Goal: Information Seeking & Learning: Find specific fact

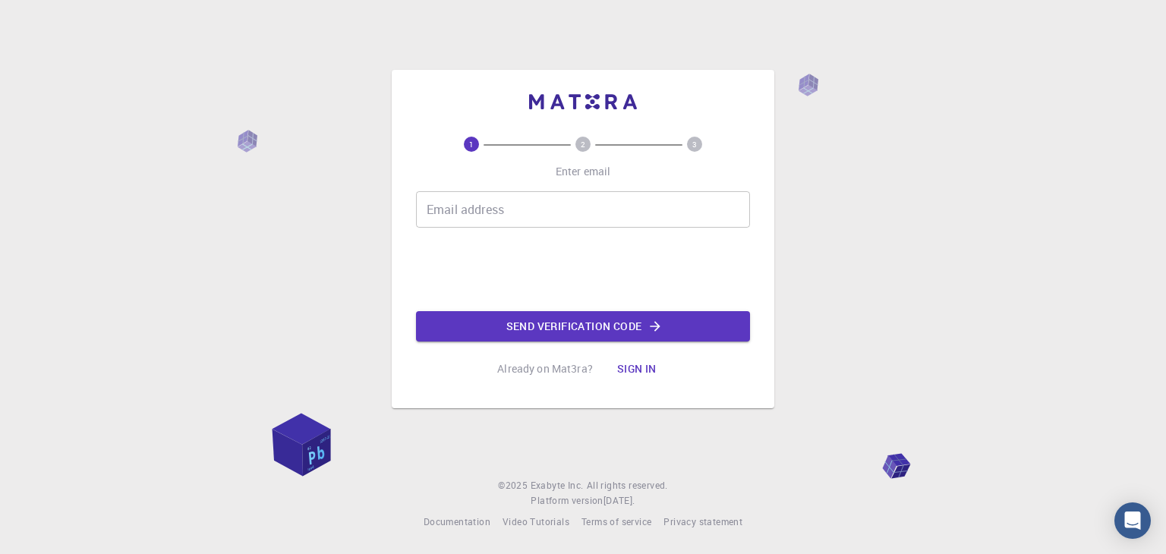
click at [459, 220] on input "Email address" at bounding box center [583, 209] width 334 height 36
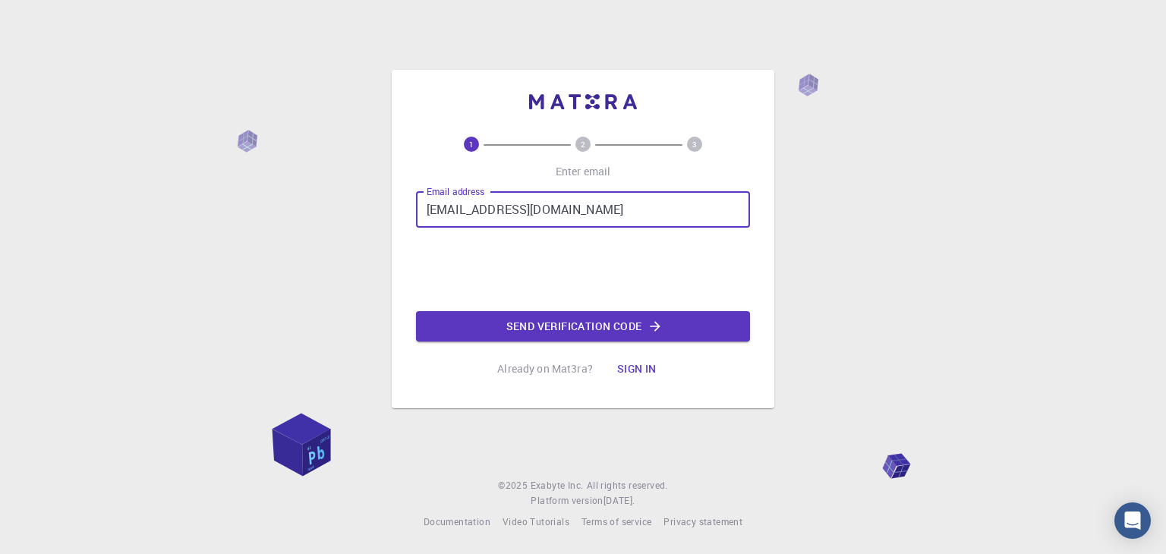
type input "[EMAIL_ADDRESS][DOMAIN_NAME]"
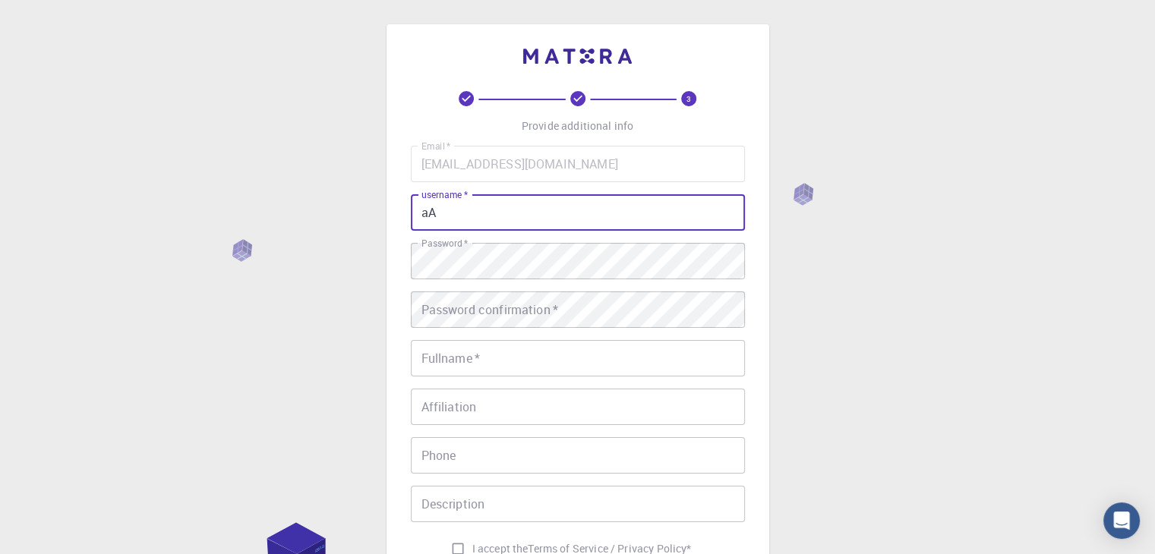
type input "a"
type input "Arya t m"
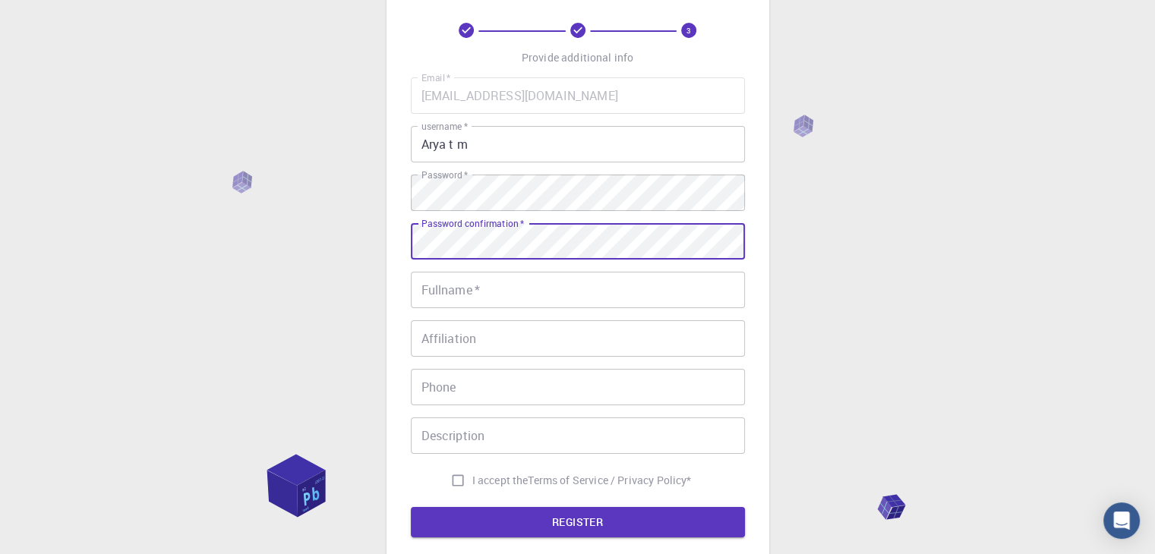
scroll to position [219, 0]
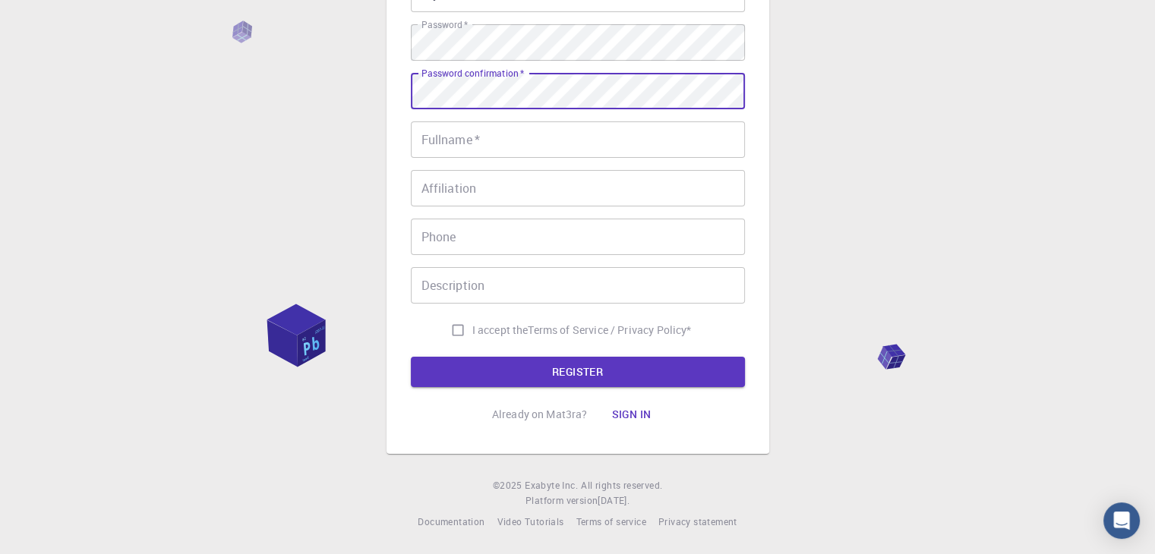
click at [453, 323] on input "I accept the Terms of Service / Privacy Policy *" at bounding box center [457, 330] width 29 height 29
checkbox input "true"
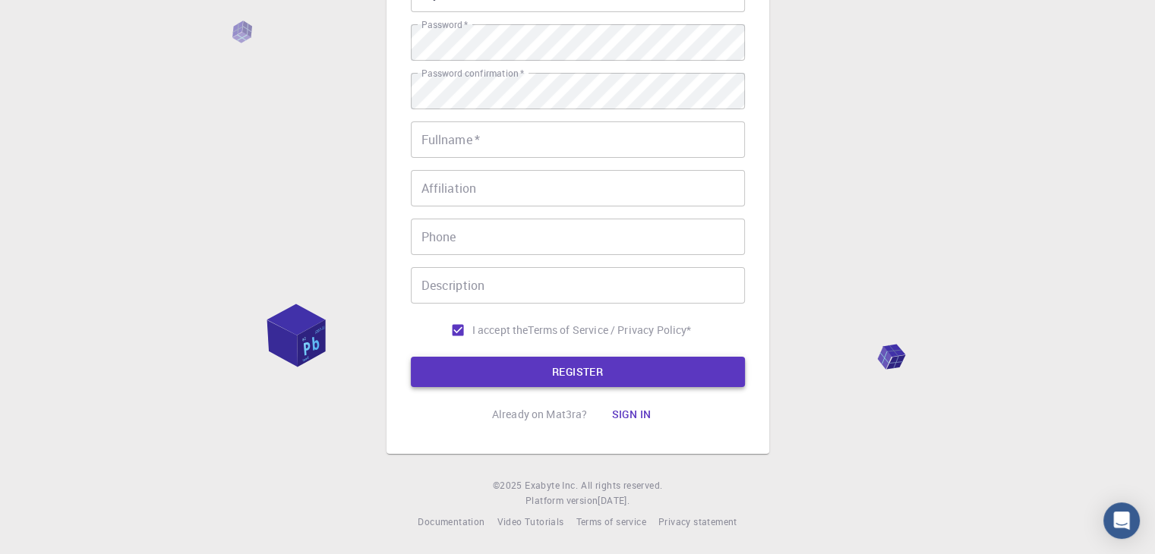
click at [477, 370] on button "REGISTER" at bounding box center [578, 372] width 334 height 30
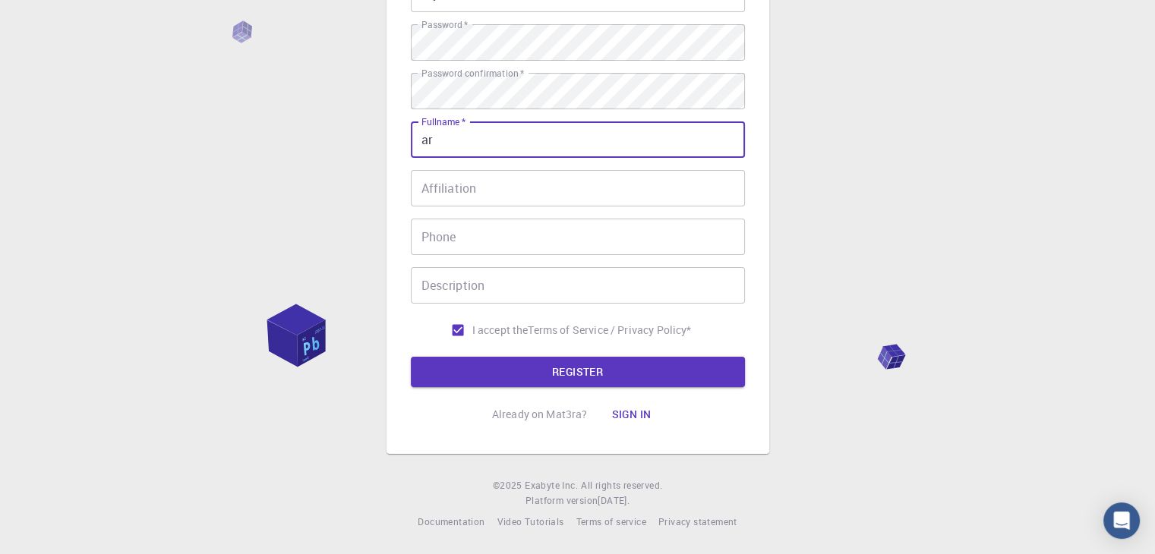
type input "a"
type input "Arya T m"
click at [523, 374] on button "REGISTER" at bounding box center [578, 372] width 334 height 30
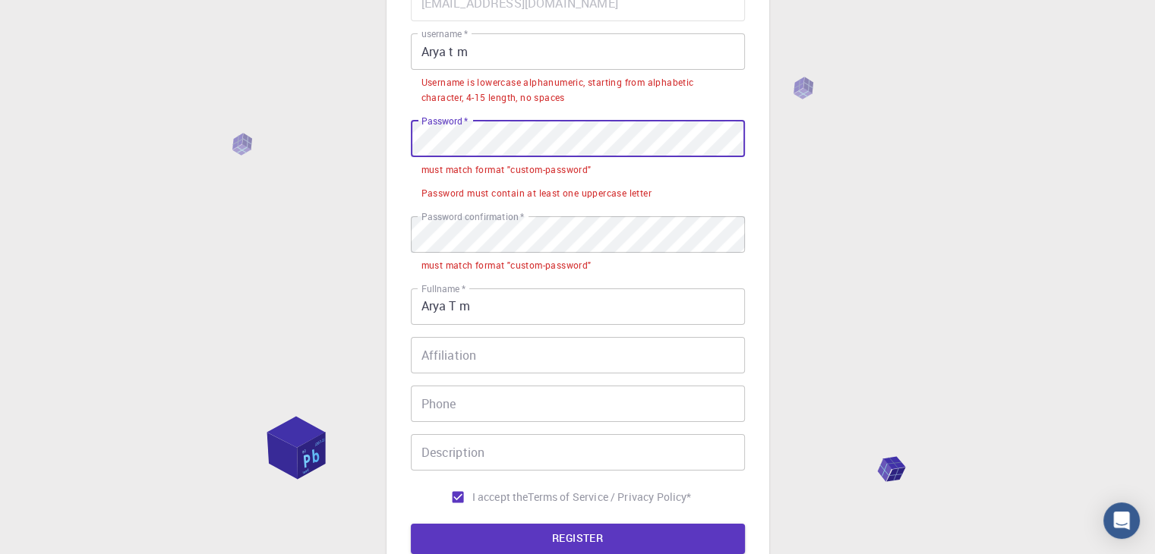
scroll to position [152, 0]
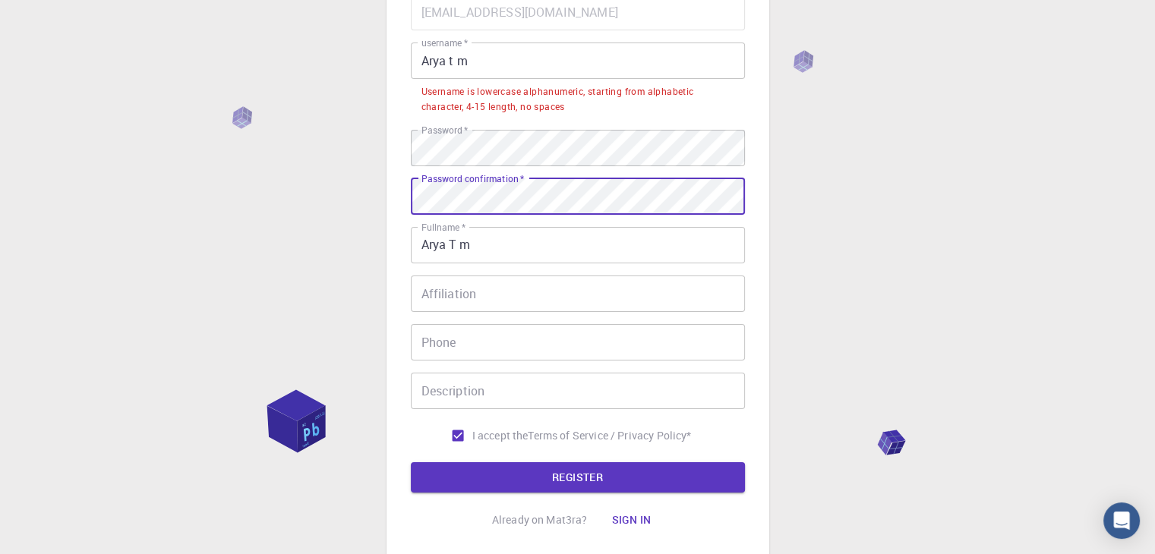
click at [481, 58] on input "Arya t m" at bounding box center [578, 61] width 334 height 36
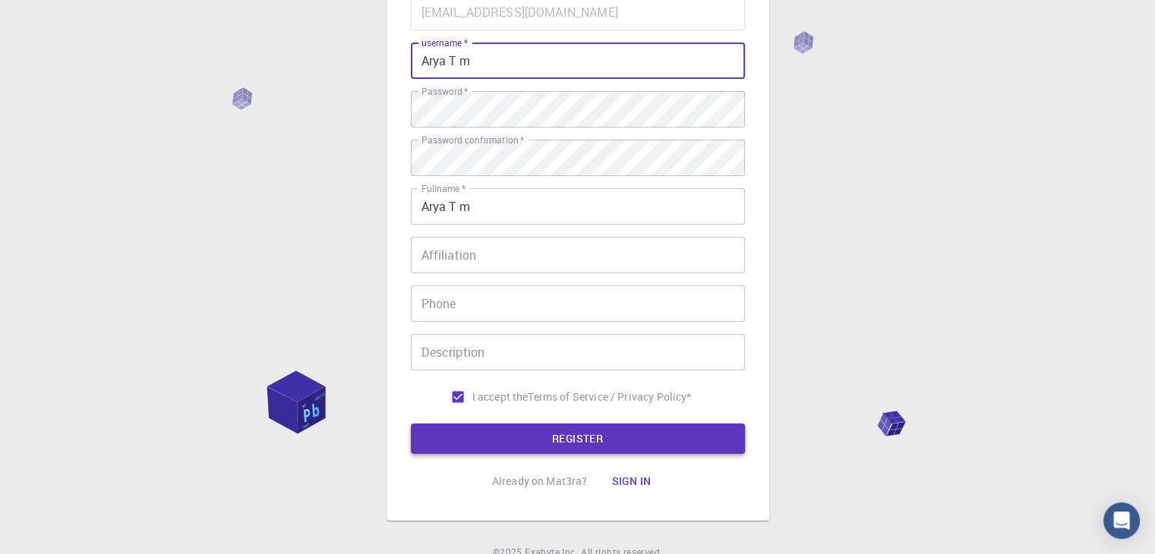
click at [576, 444] on button "REGISTER" at bounding box center [578, 439] width 334 height 30
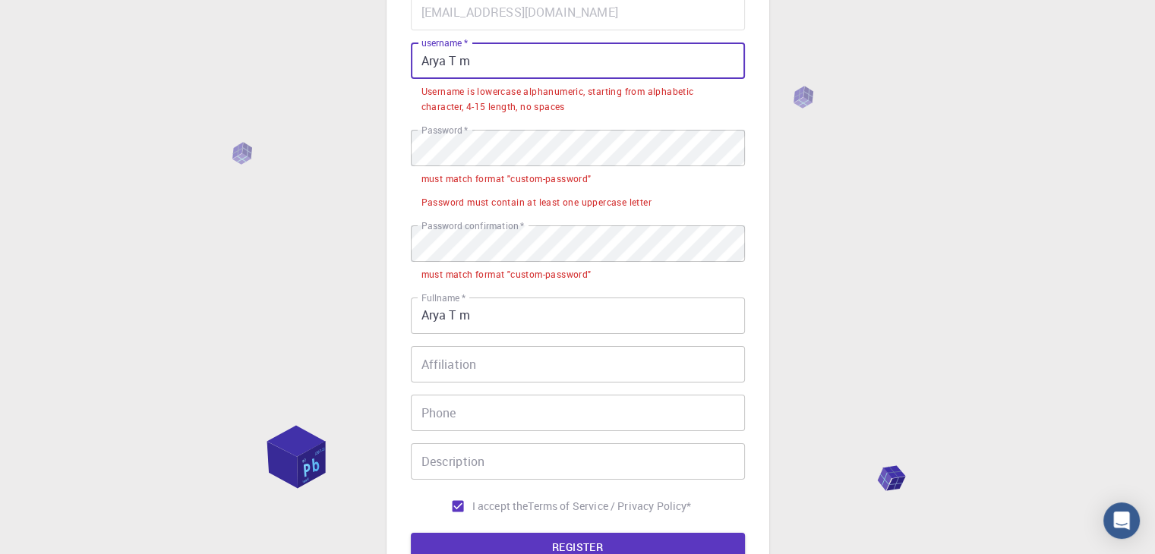
drag, startPoint x: 453, startPoint y: 59, endPoint x: 471, endPoint y: 59, distance: 18.2
click at [471, 59] on input "Arya T m" at bounding box center [578, 61] width 334 height 36
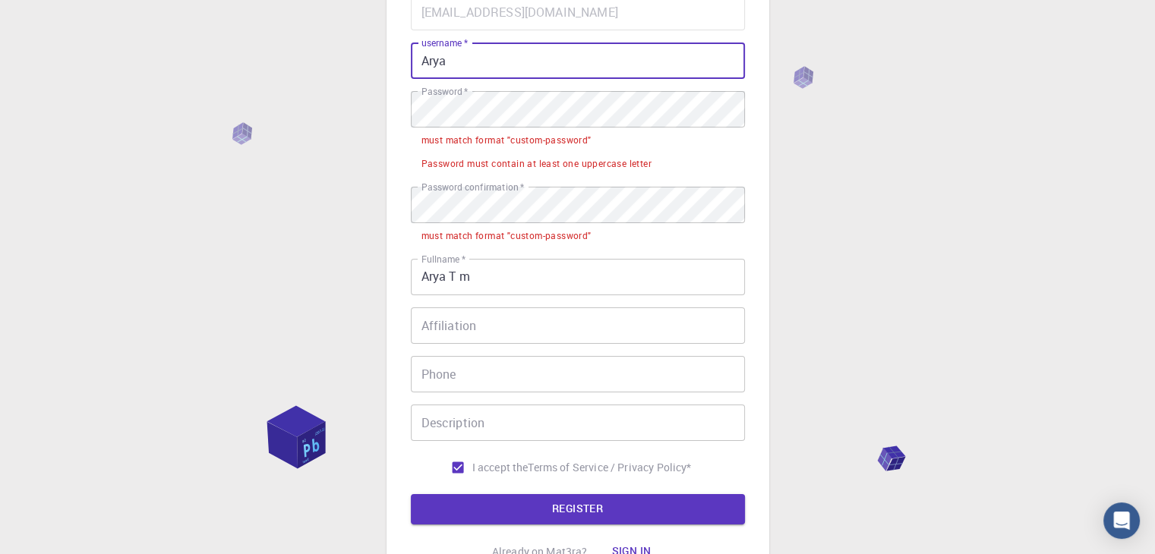
type input "Arya"
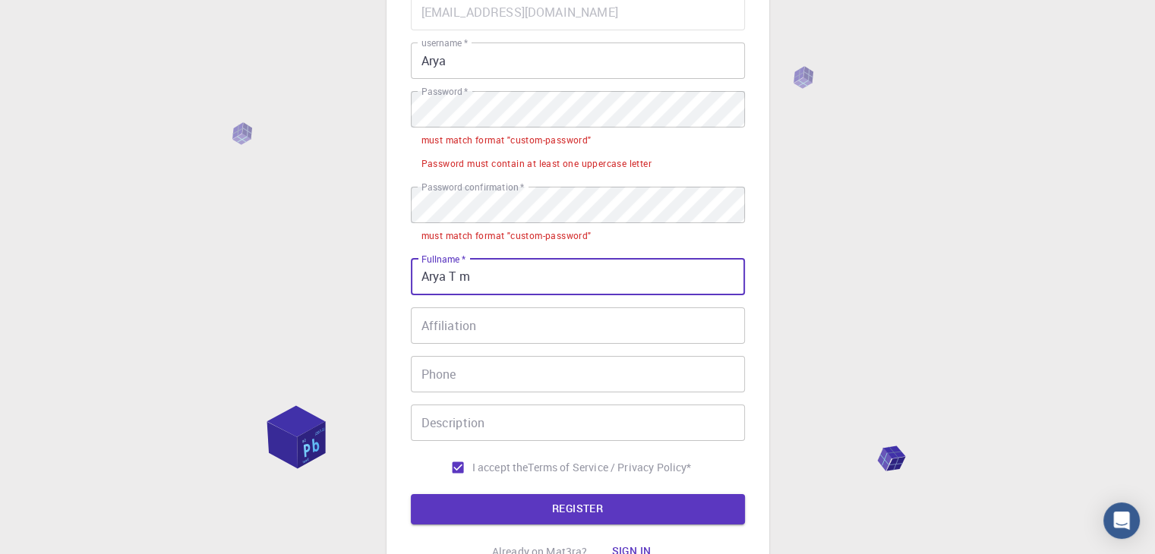
drag, startPoint x: 452, startPoint y: 276, endPoint x: 490, endPoint y: 274, distance: 37.2
click at [490, 274] on input "Arya T m" at bounding box center [578, 277] width 334 height 36
type input "Arya"
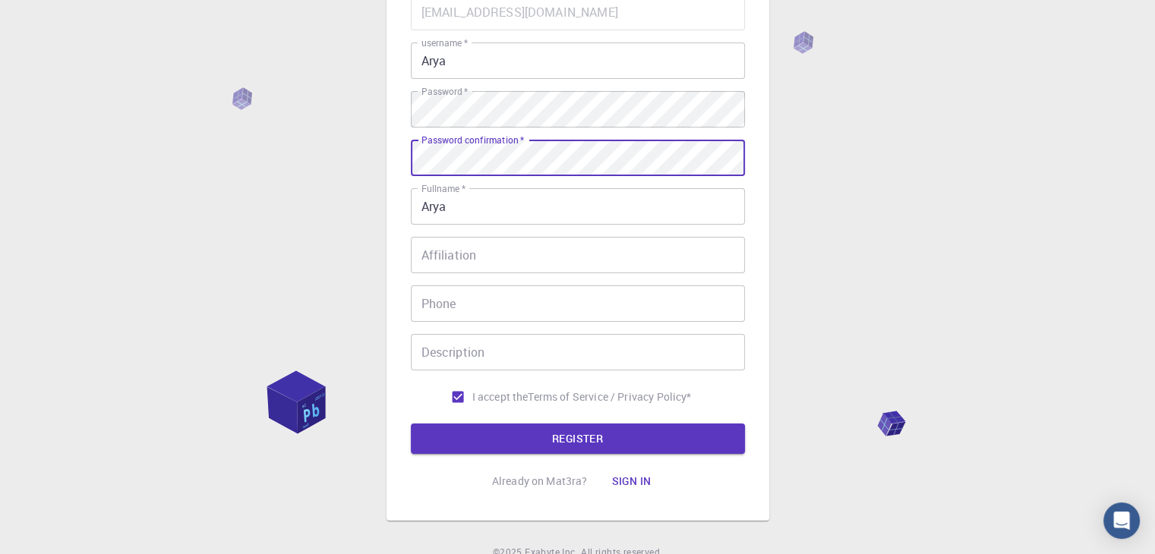
click at [411, 424] on button "REGISTER" at bounding box center [578, 439] width 334 height 30
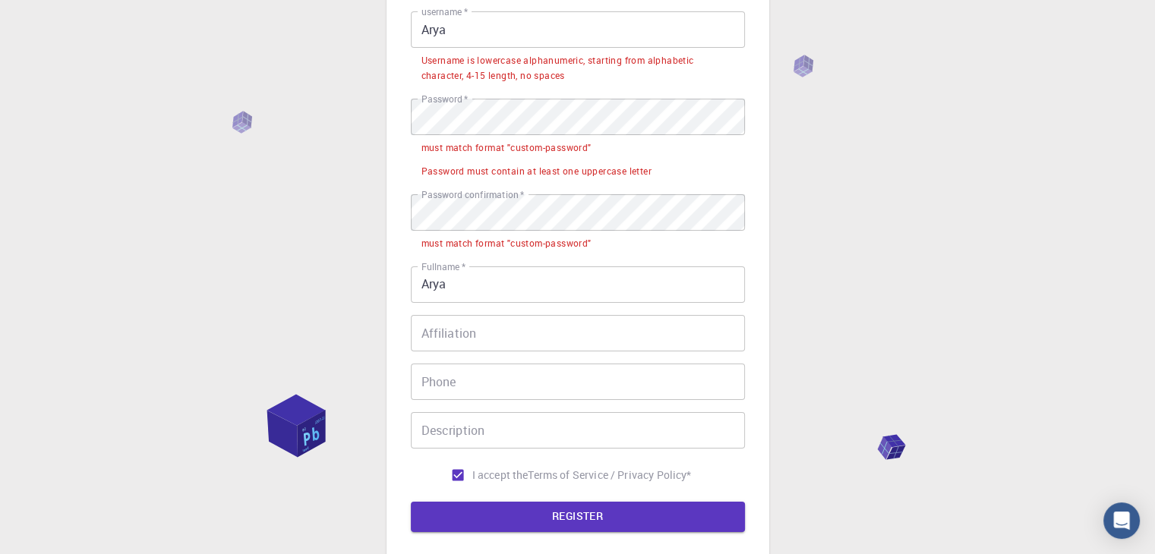
scroll to position [328, 0]
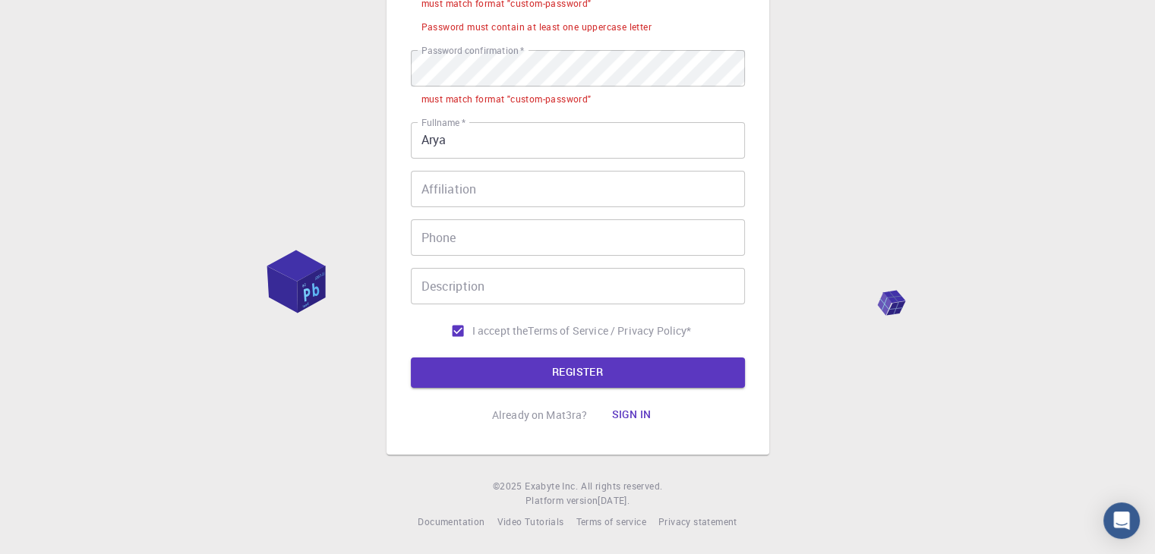
drag, startPoint x: 1075, startPoint y: 157, endPoint x: 1087, endPoint y: 159, distance: 12.4
click at [1087, 159] on div "3 Provide additional info Email   * [EMAIL_ADDRESS][DOMAIN_NAME] Email   * user…" at bounding box center [577, 113] width 1155 height 881
click at [617, 414] on button "Sign in" at bounding box center [631, 415] width 64 height 30
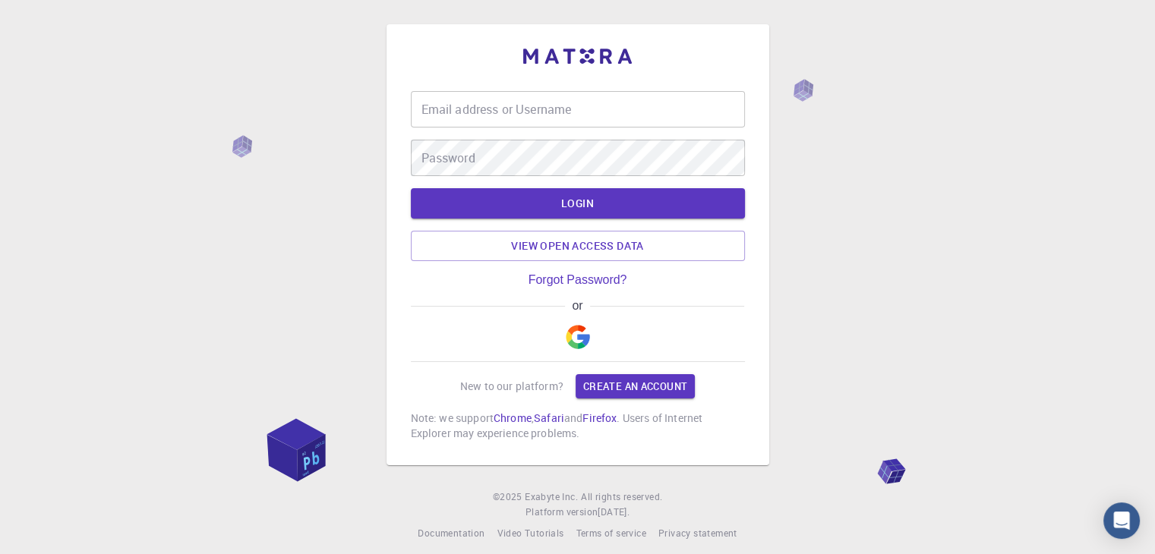
type input "[EMAIL_ADDRESS][DOMAIN_NAME]"
click at [636, 210] on button "LOGIN" at bounding box center [578, 203] width 334 height 30
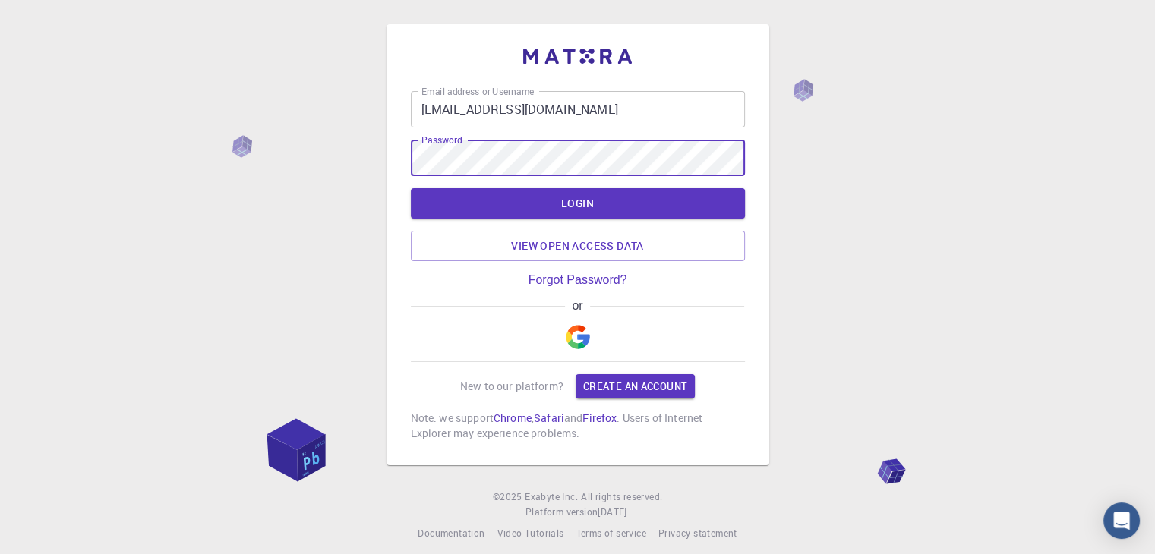
click at [411, 188] on button "LOGIN" at bounding box center [578, 203] width 334 height 30
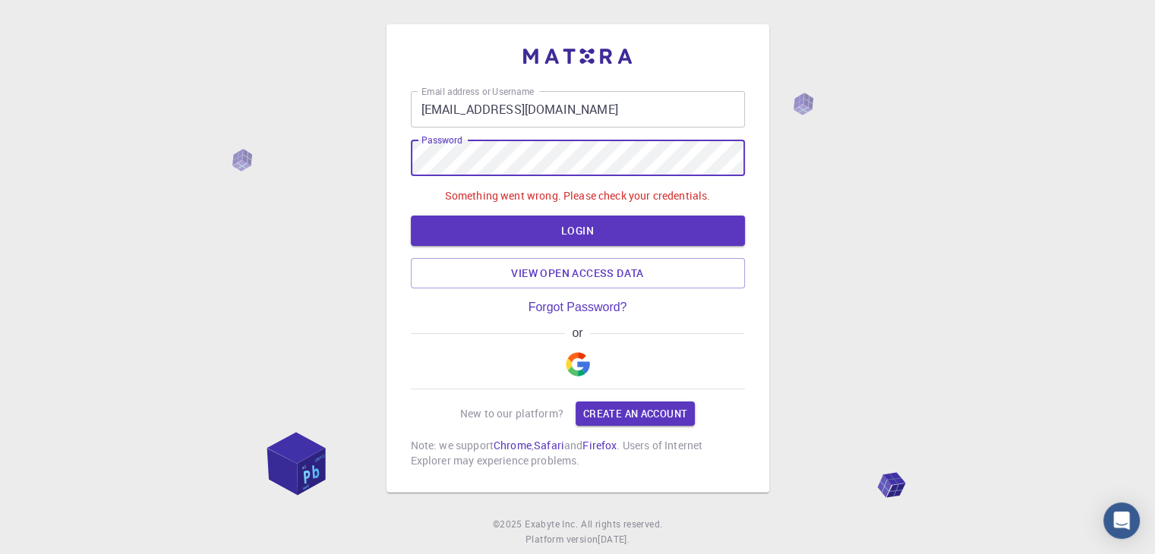
click at [500, 300] on div "Email address or Username [EMAIL_ADDRESS][DOMAIN_NAME] Email address or Usernam…" at bounding box center [578, 279] width 334 height 377
click at [600, 274] on link "View open access data" at bounding box center [578, 273] width 334 height 30
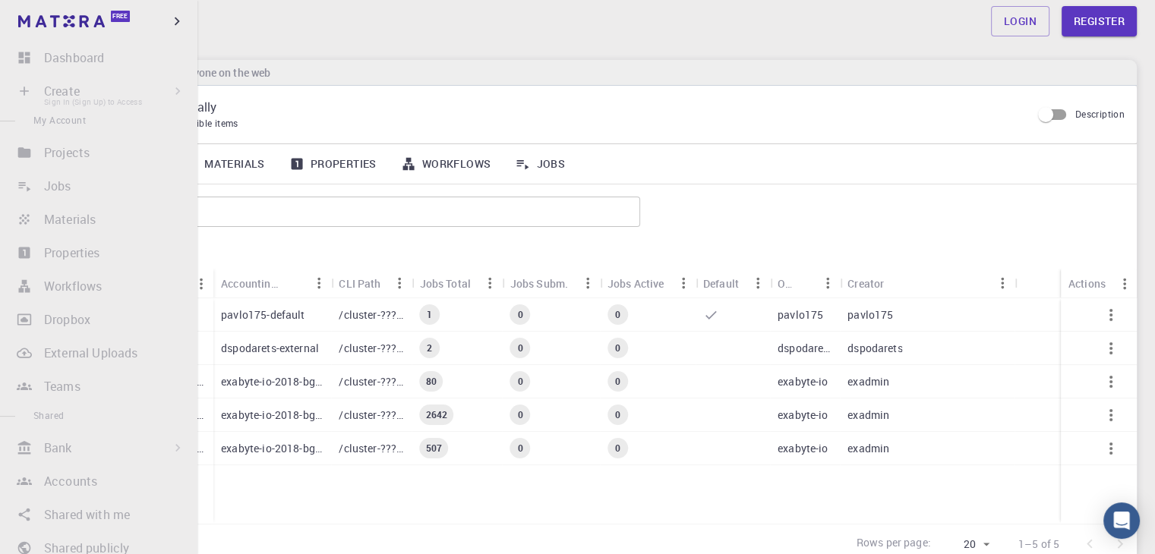
click at [25, 92] on li "Create Sign In (Sign Up) to Access New Job New Material Create Material Upload …" at bounding box center [98, 91] width 197 height 30
click at [24, 92] on li "Create Sign In (Sign Up) to Access New Job New Material Create Material Upload …" at bounding box center [98, 91] width 197 height 30
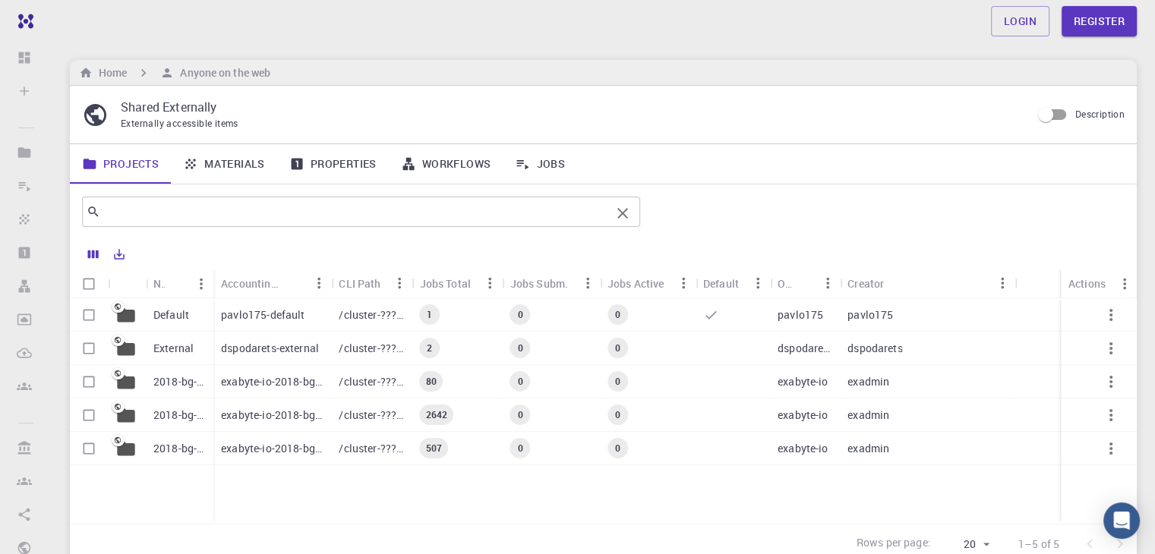
click at [146, 214] on input "text" at bounding box center [355, 211] width 510 height 21
click at [242, 162] on link "Materials" at bounding box center [224, 163] width 106 height 39
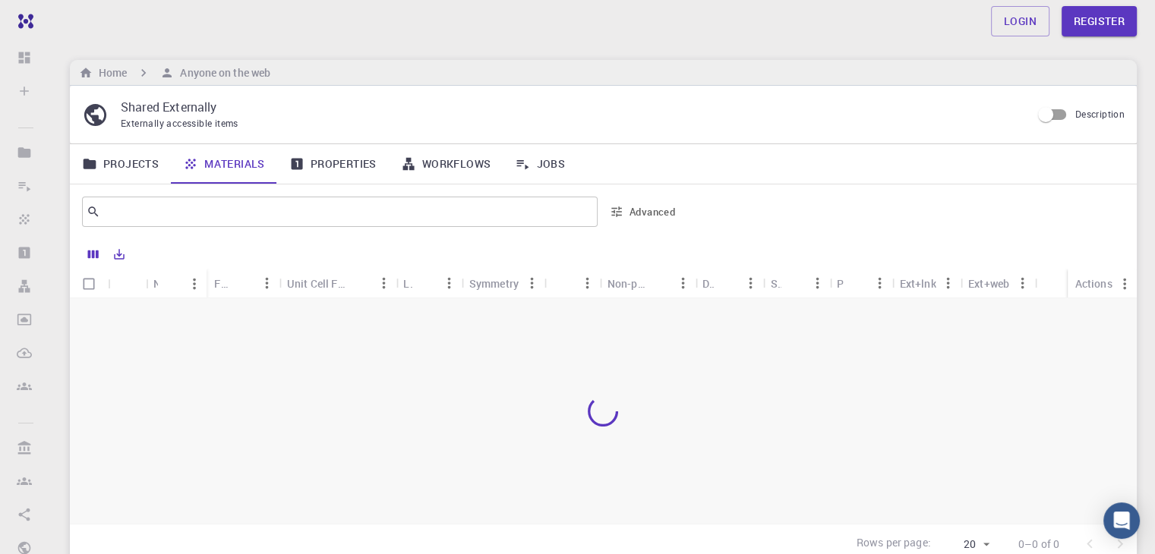
click at [169, 284] on icon "Sort" at bounding box center [170, 284] width 17 height 17
click at [200, 216] on input "text" at bounding box center [334, 211] width 468 height 21
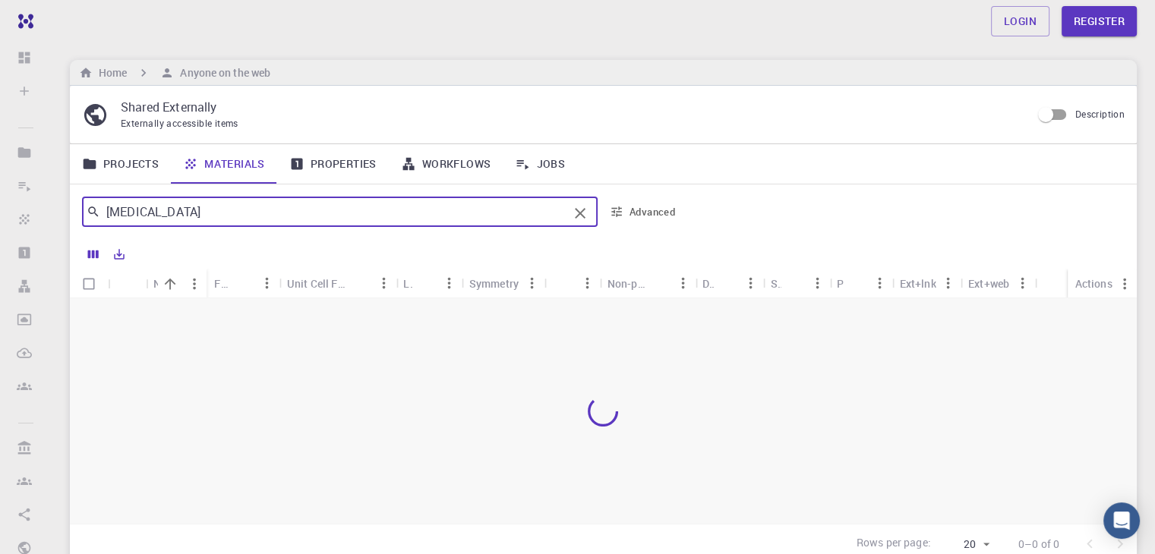
type input "[MEDICAL_DATA]"
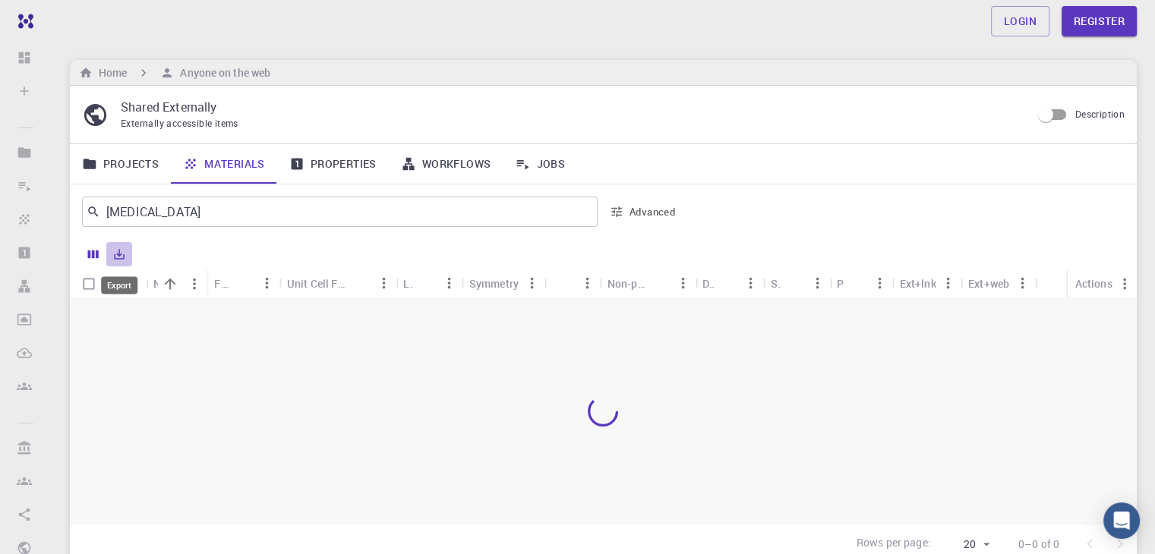
click at [122, 256] on icon "Export" at bounding box center [119, 254] width 14 height 14
click at [186, 246] on div at bounding box center [628, 255] width 993 height 27
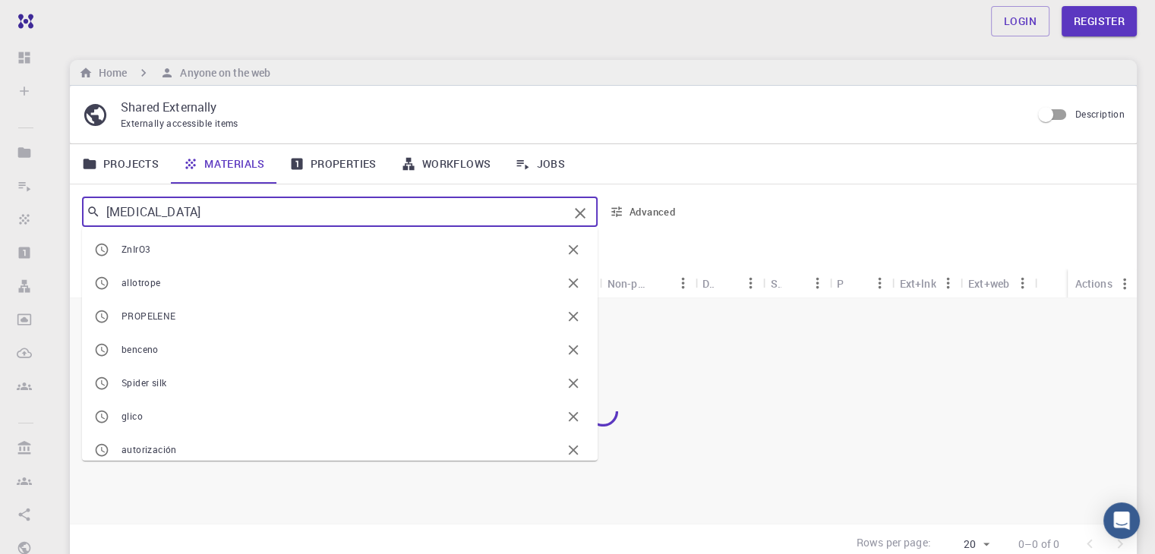
click at [231, 213] on input "[MEDICAL_DATA]" at bounding box center [334, 211] width 468 height 21
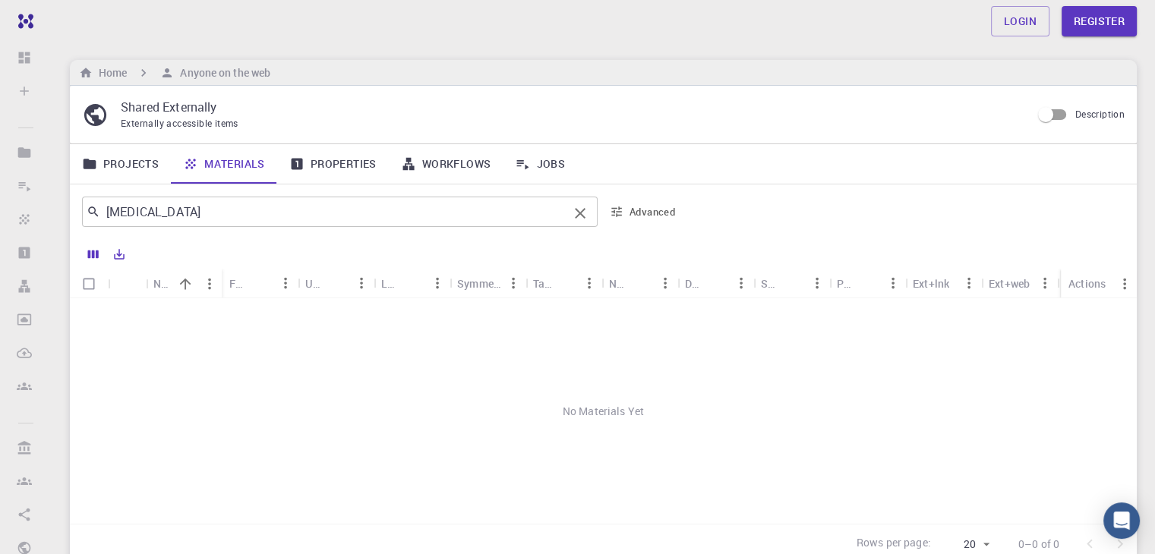
click at [343, 224] on div "[MEDICAL_DATA] ​" at bounding box center [339, 212] width 515 height 30
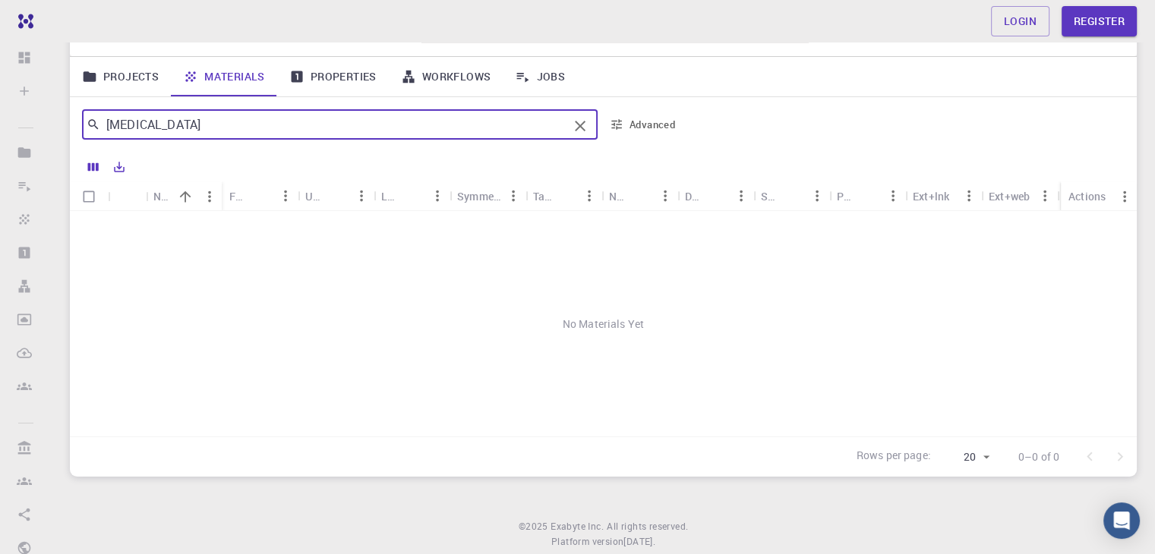
scroll to position [52, 0]
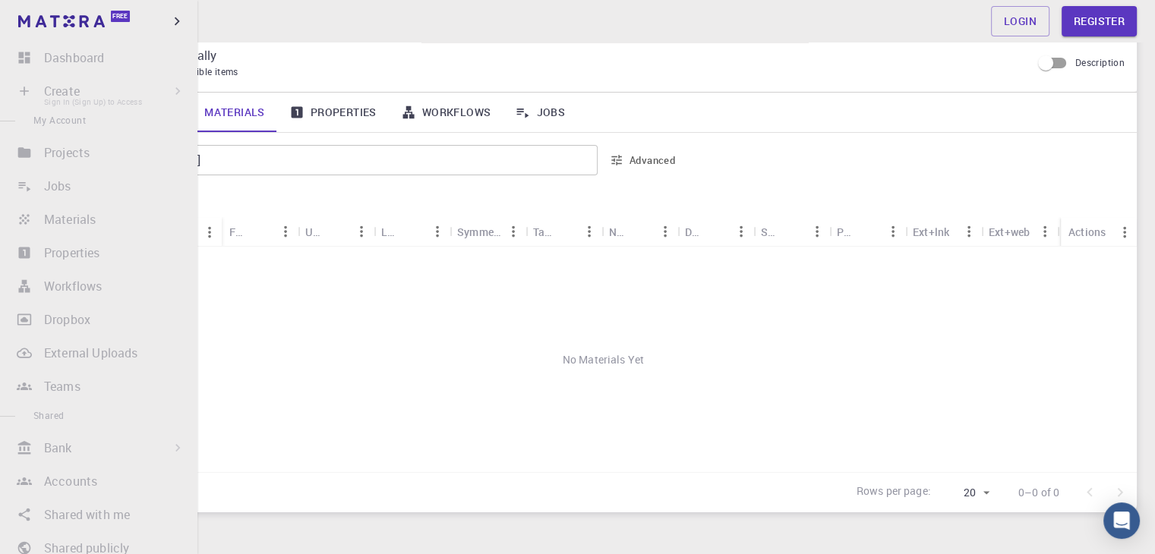
click at [26, 86] on li "Create Sign In (Sign Up) to Access New Job New Material Create Material Upload …" at bounding box center [98, 91] width 197 height 30
click at [150, 22] on div "Free" at bounding box center [98, 21] width 197 height 43
click at [169, 18] on icon "button" at bounding box center [177, 21] width 17 height 17
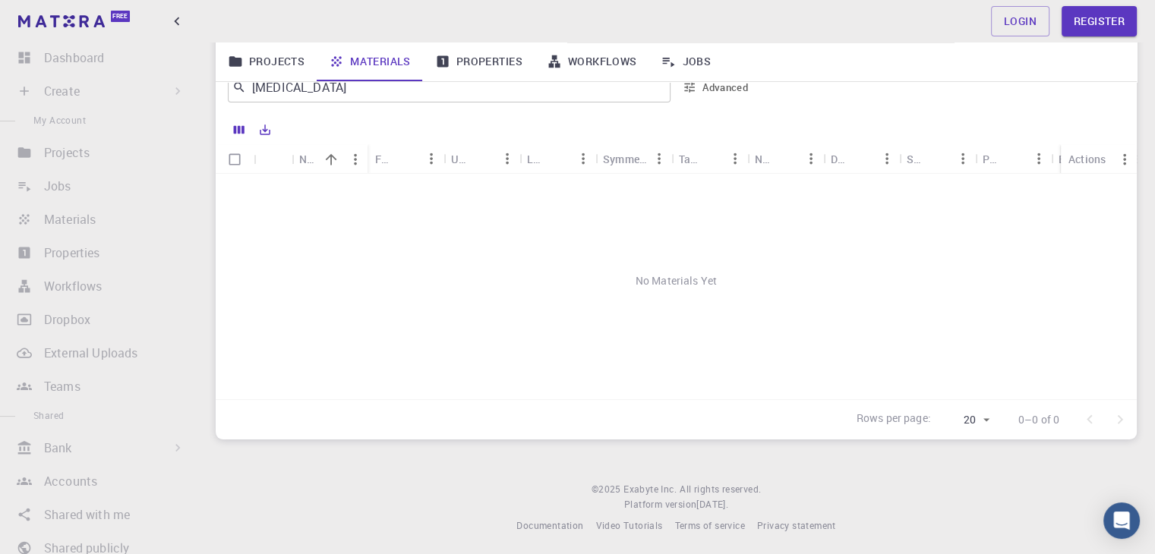
scroll to position [128, 0]
click at [857, 292] on div "No Materials Yet" at bounding box center [676, 277] width 921 height 214
